Goal: Task Accomplishment & Management: Manage account settings

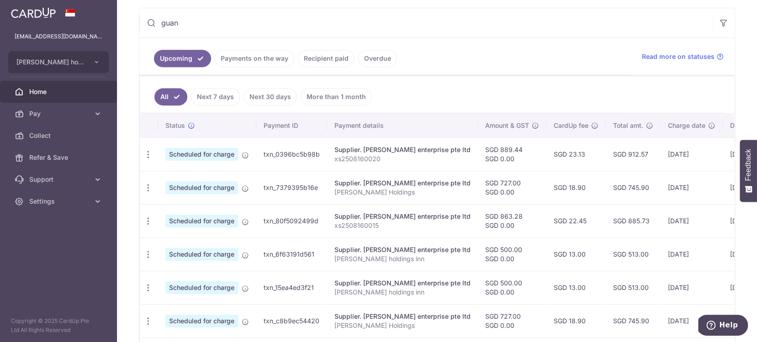
scroll to position [169, 0]
click at [313, 62] on link "Recipient paid" at bounding box center [326, 57] width 57 height 17
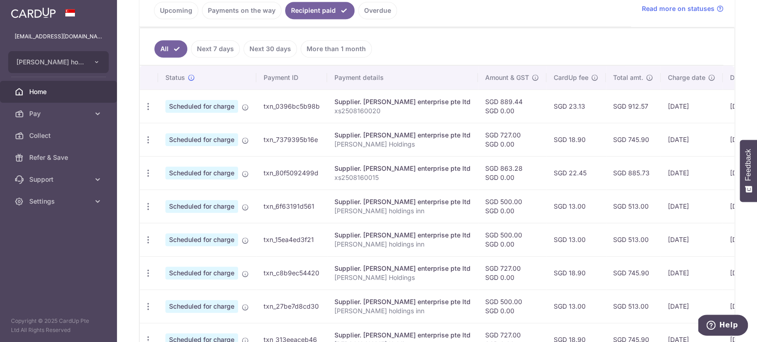
scroll to position [0, 0]
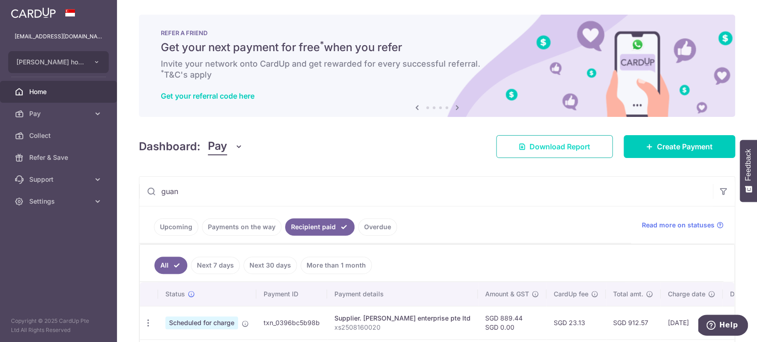
click at [564, 149] on span "Download Report" at bounding box center [560, 146] width 61 height 11
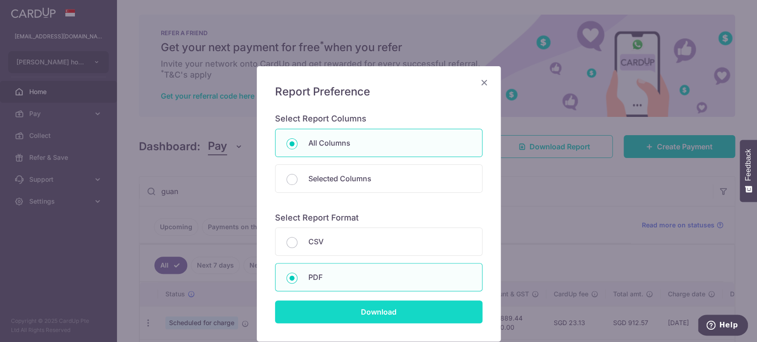
click at [433, 307] on input "Download" at bounding box center [379, 312] width 208 height 23
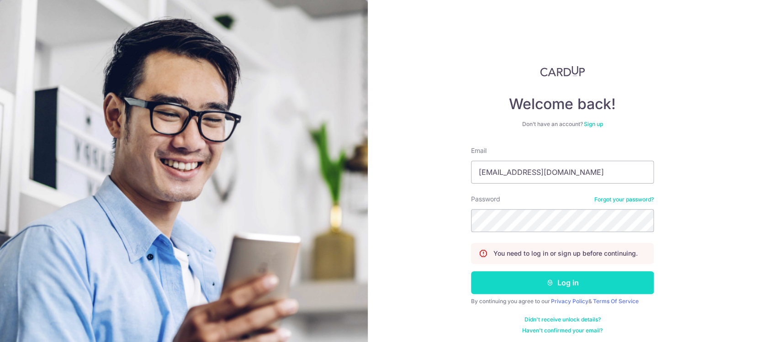
click at [530, 282] on button "Log in" at bounding box center [562, 283] width 183 height 23
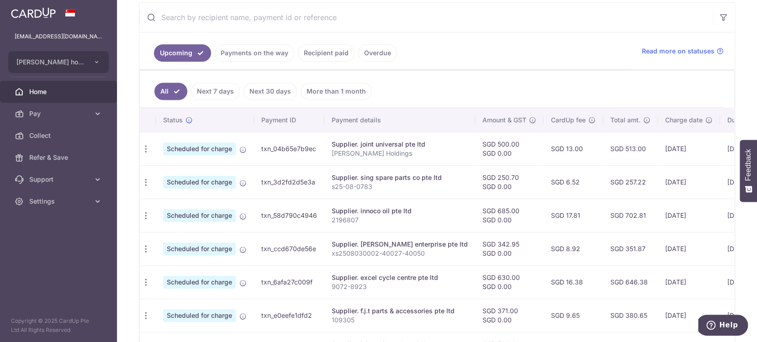
scroll to position [178, 0]
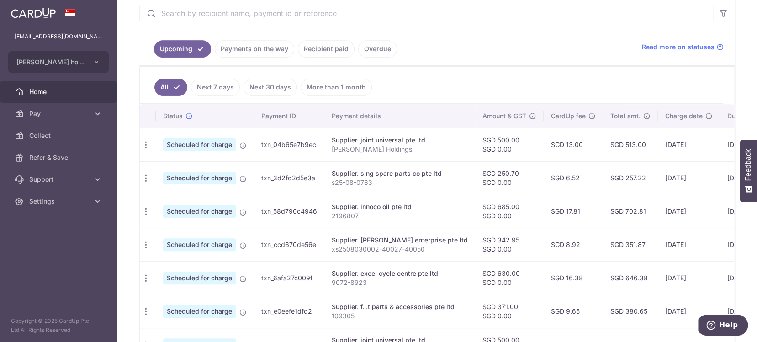
click at [328, 47] on link "Recipient paid" at bounding box center [326, 48] width 57 height 17
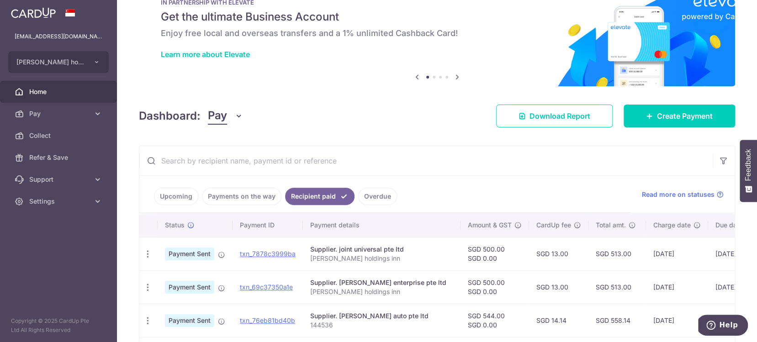
click at [283, 171] on input "text" at bounding box center [426, 160] width 574 height 29
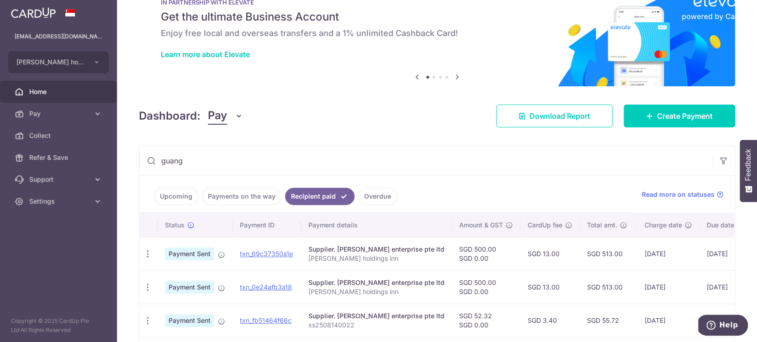
scroll to position [49, 0]
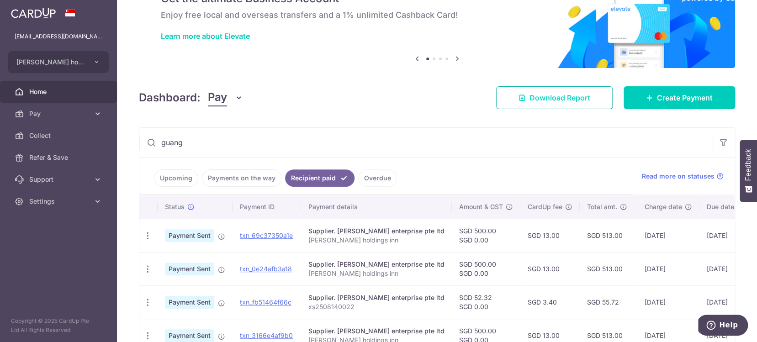
type input "guang"
click at [570, 101] on span "Download Report" at bounding box center [560, 97] width 61 height 11
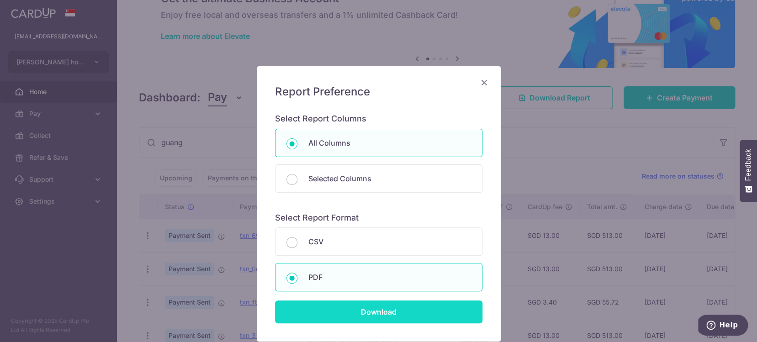
click at [418, 312] on input "Download" at bounding box center [379, 312] width 208 height 23
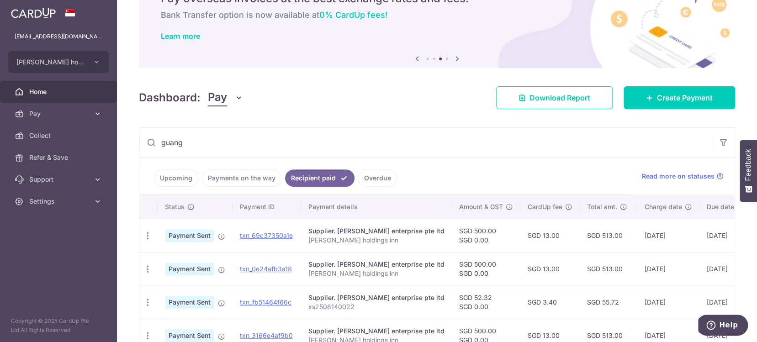
click at [224, 176] on link "Payments on the way" at bounding box center [242, 178] width 80 height 17
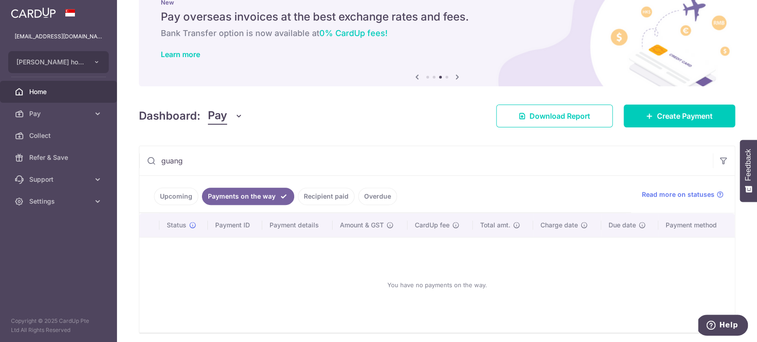
scroll to position [65, 0]
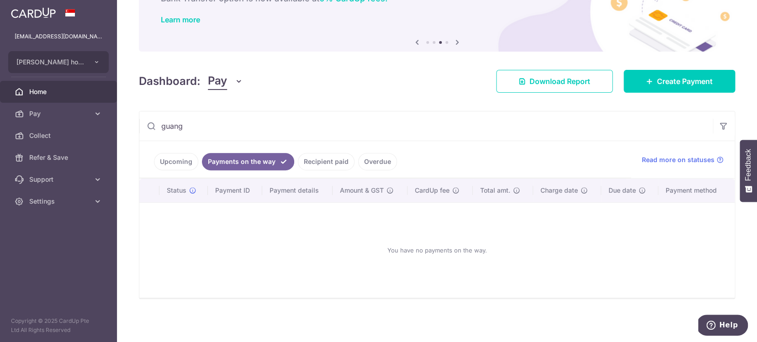
click at [176, 165] on link "Upcoming" at bounding box center [176, 161] width 44 height 17
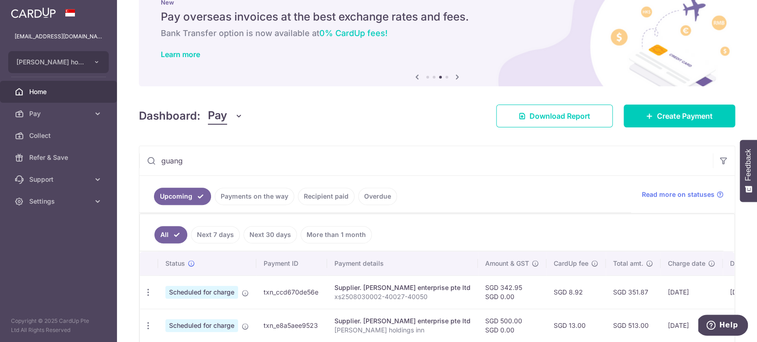
scroll to position [114, 0]
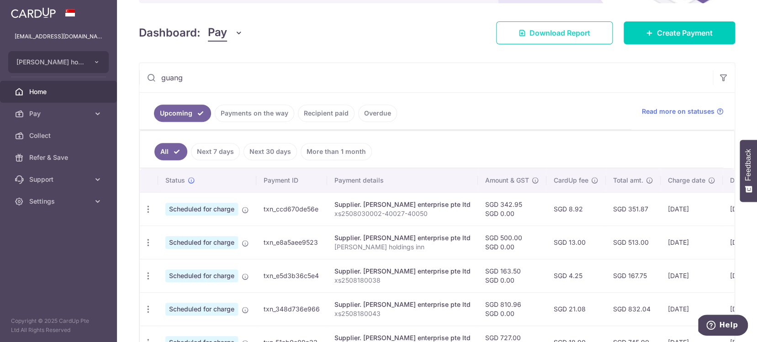
click at [572, 37] on span "Download Report" at bounding box center [560, 32] width 61 height 11
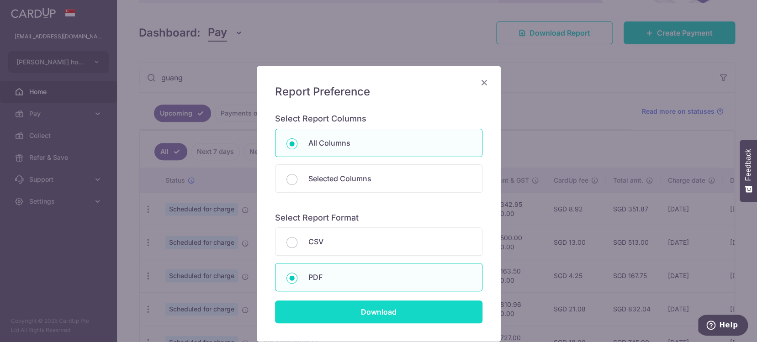
click at [409, 311] on input "Download" at bounding box center [379, 312] width 208 height 23
